Goal: Task Accomplishment & Management: Complete application form

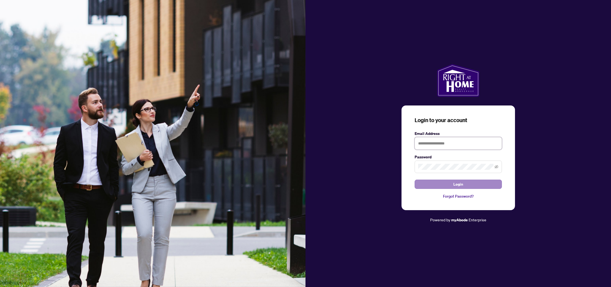
type input "**********"
click at [472, 185] on button "Login" at bounding box center [457, 184] width 87 height 9
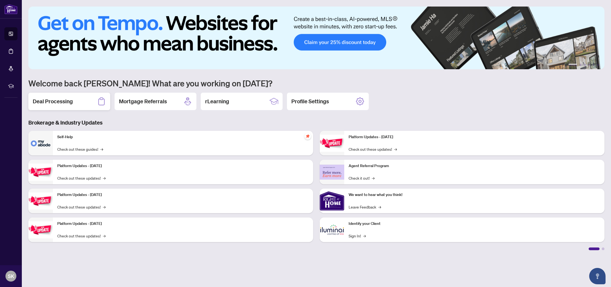
click at [76, 105] on div "Deal Processing" at bounding box center [69, 101] width 82 height 17
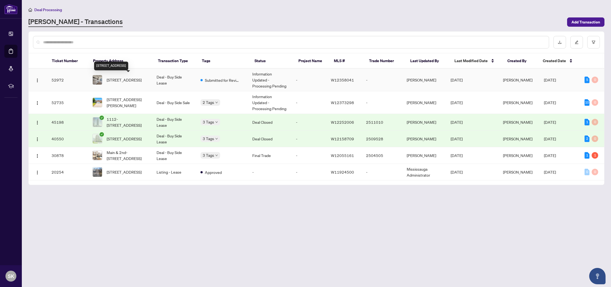
click at [116, 80] on span "[STREET_ADDRESS]" at bounding box center [124, 80] width 35 height 6
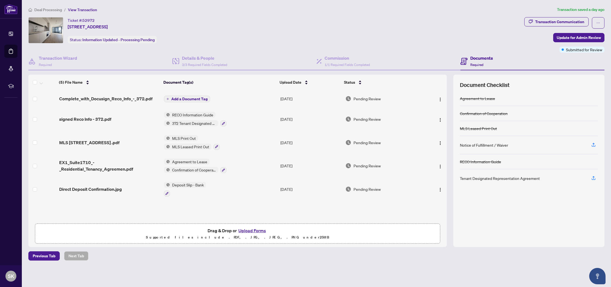
click at [186, 100] on span "Add a Document Tag" at bounding box center [189, 99] width 36 height 4
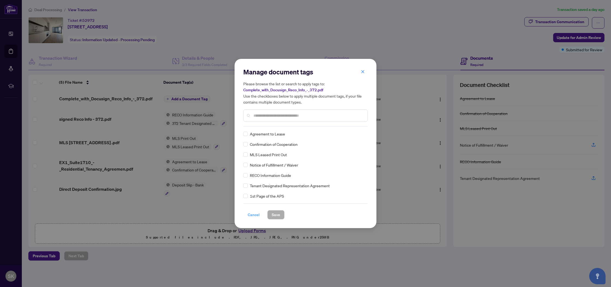
click at [257, 215] on span "Cancel" at bounding box center [254, 215] width 12 height 9
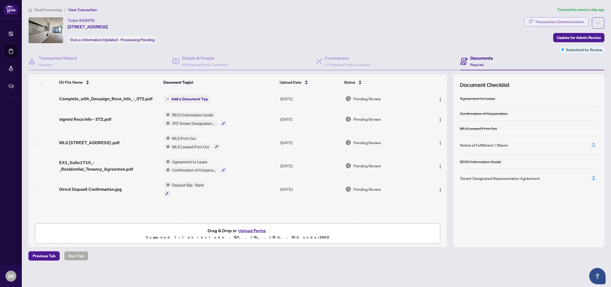
click at [568, 23] on div "Transaction Communication" at bounding box center [559, 21] width 49 height 9
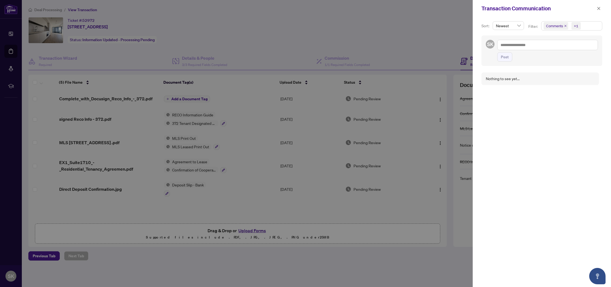
click at [433, 43] on div at bounding box center [305, 143] width 611 height 287
click at [599, 10] on icon "close" at bounding box center [599, 9] width 4 height 4
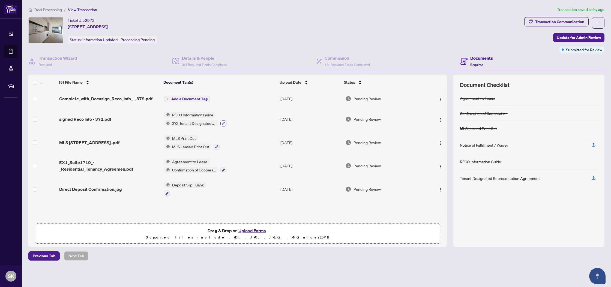
click at [223, 124] on icon "button" at bounding box center [223, 123] width 3 height 3
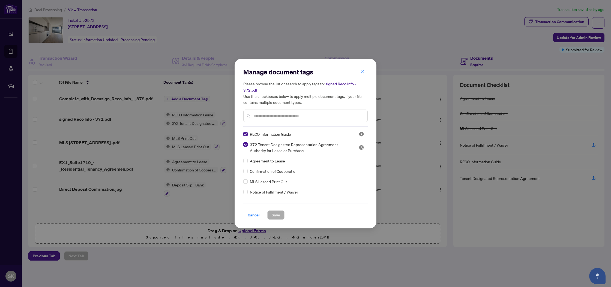
click at [279, 125] on div "Manage document tags Please browse the list or search to apply tags to: signed …" at bounding box center [305, 97] width 124 height 59
click at [285, 116] on input "text" at bounding box center [308, 116] width 110 height 6
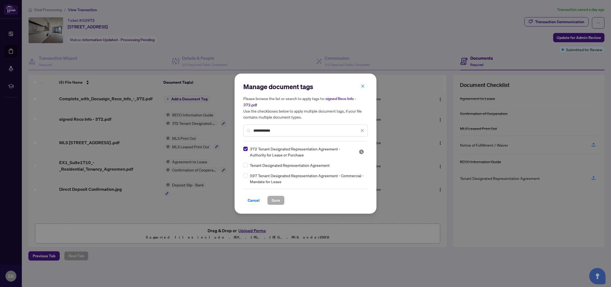
type input "**********"
click at [248, 166] on div "Tenant Designated Representation Agreement" at bounding box center [303, 165] width 121 height 6
click at [280, 200] on span "Save" at bounding box center [276, 200] width 8 height 9
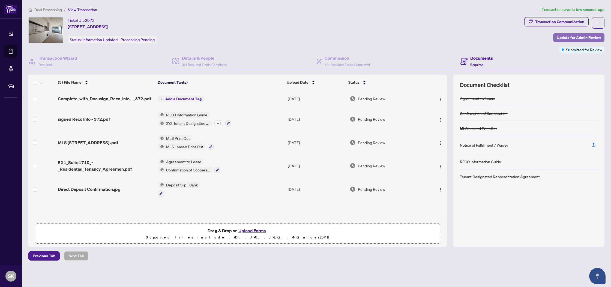
click at [573, 37] on span "Update for Admin Review" at bounding box center [579, 37] width 44 height 9
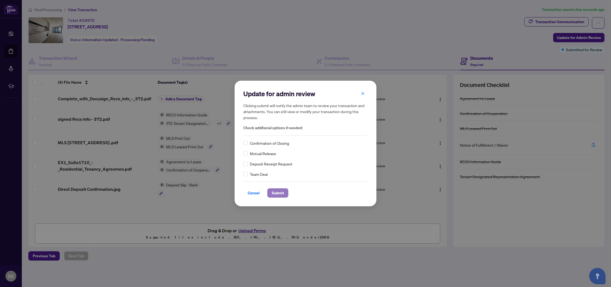
click at [281, 190] on span "Submit" at bounding box center [278, 193] width 12 height 9
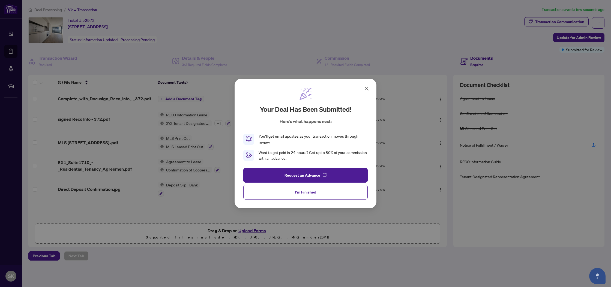
click at [305, 190] on span "I'm Finished" at bounding box center [305, 192] width 21 height 9
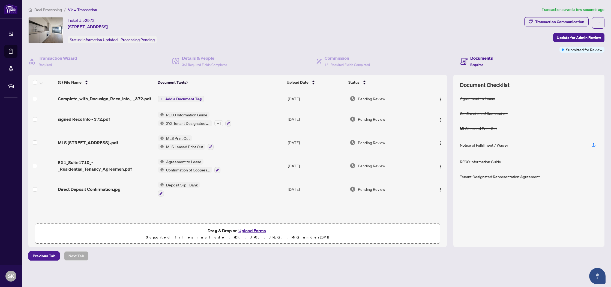
click at [52, 8] on span "Deal Processing" at bounding box center [48, 9] width 28 height 5
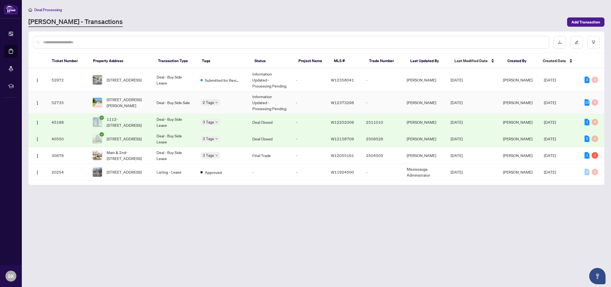
click at [61, 100] on td "52735" at bounding box center [67, 102] width 41 height 23
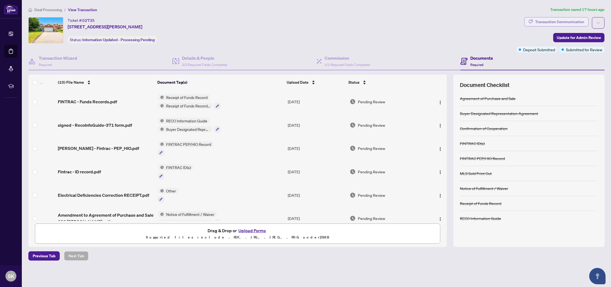
click at [557, 23] on div "Transaction Communication" at bounding box center [559, 21] width 49 height 9
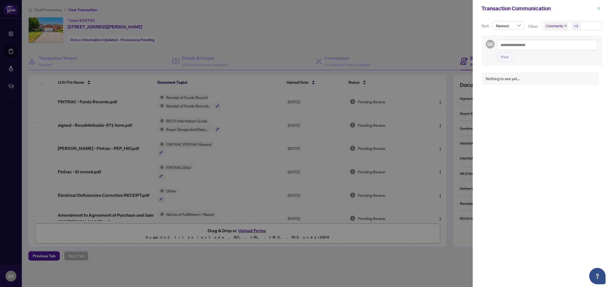
click at [598, 8] on icon "close" at bounding box center [599, 9] width 4 height 4
